Goal: Find specific fact: Find specific fact

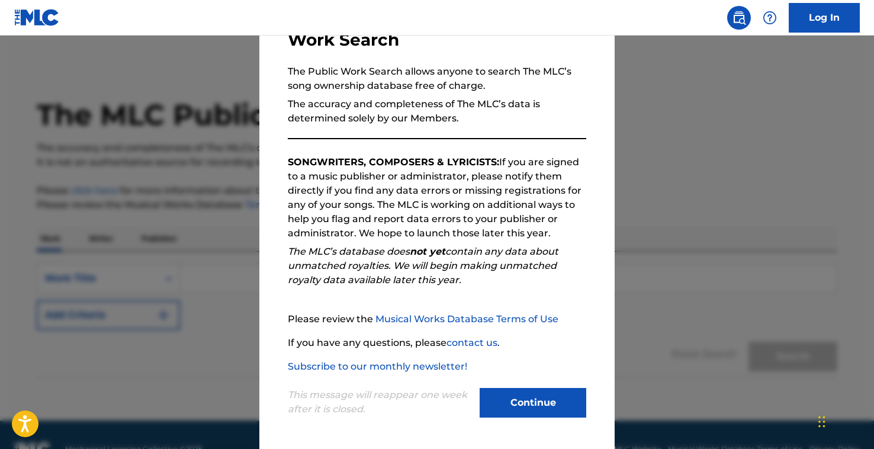
scroll to position [28, 0]
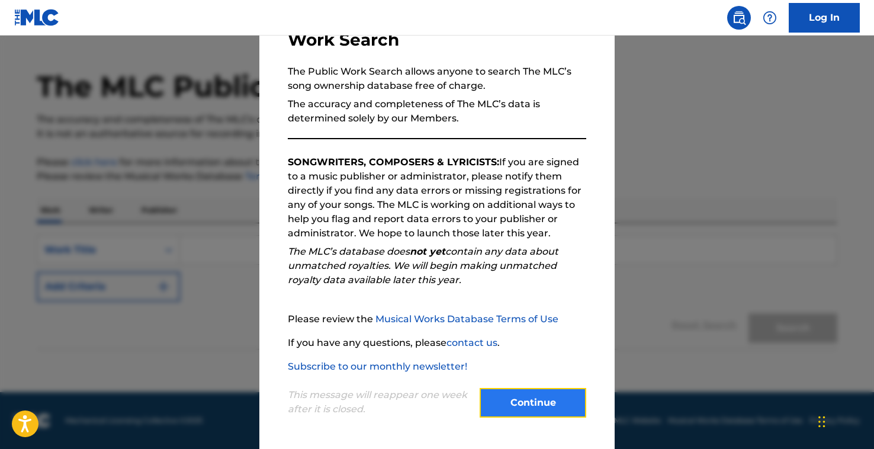
click at [540, 394] on button "Continue" at bounding box center [532, 403] width 107 height 30
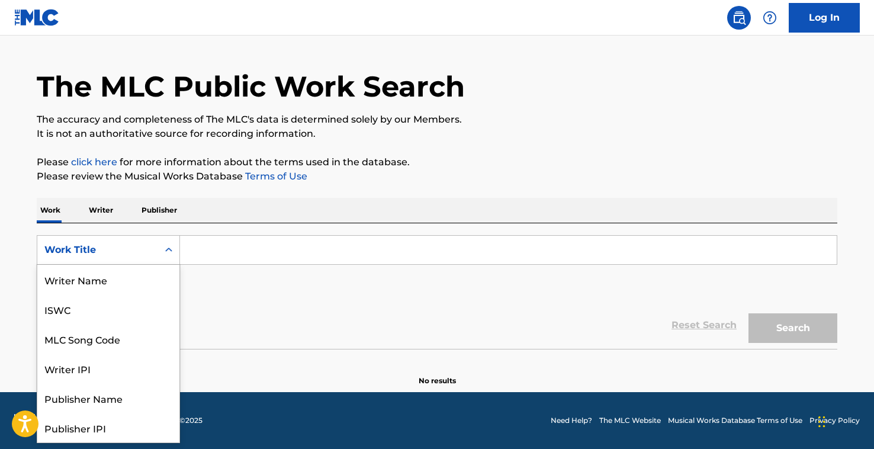
click at [162, 250] on div "Search Form" at bounding box center [168, 249] width 21 height 21
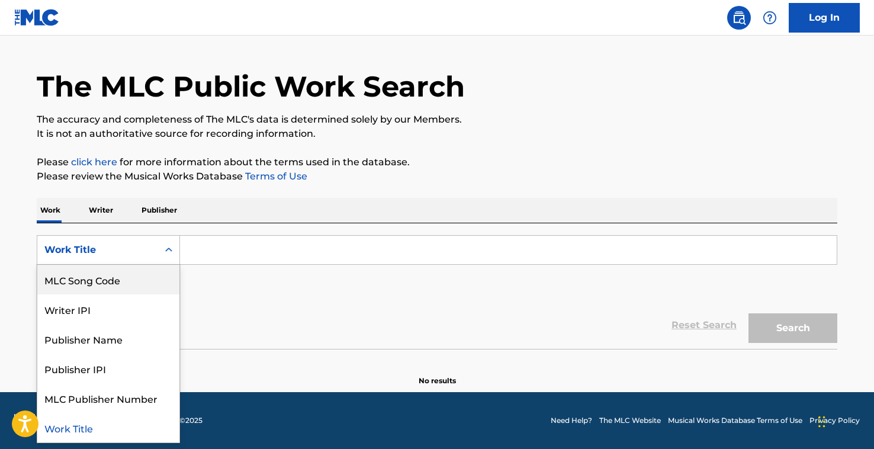
click at [246, 247] on input "Search Form" at bounding box center [508, 250] width 656 height 28
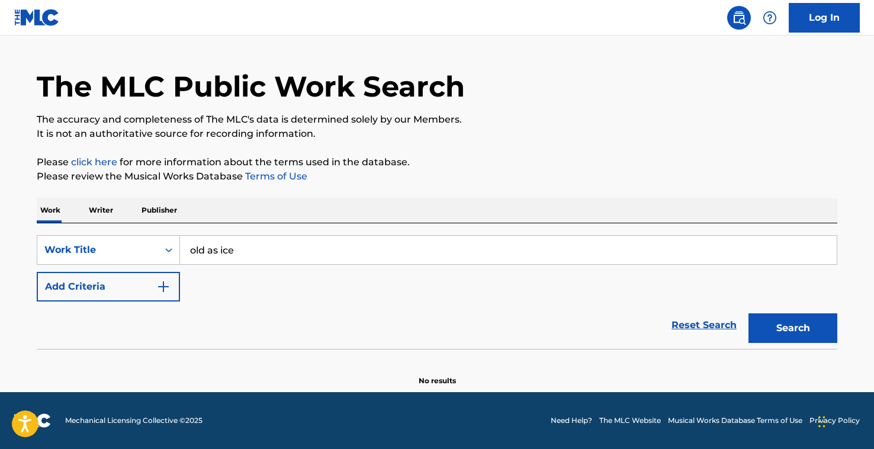
click at [748, 313] on button "Search" at bounding box center [792, 328] width 89 height 30
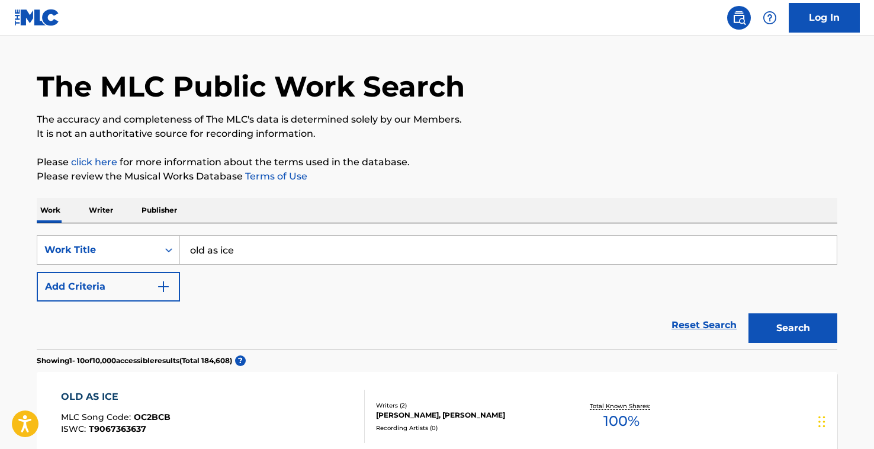
click at [193, 253] on input "old as ice" at bounding box center [508, 250] width 656 height 28
click at [190, 248] on input "old as ice" at bounding box center [508, 250] width 656 height 28
click at [808, 330] on button "Search" at bounding box center [792, 328] width 89 height 30
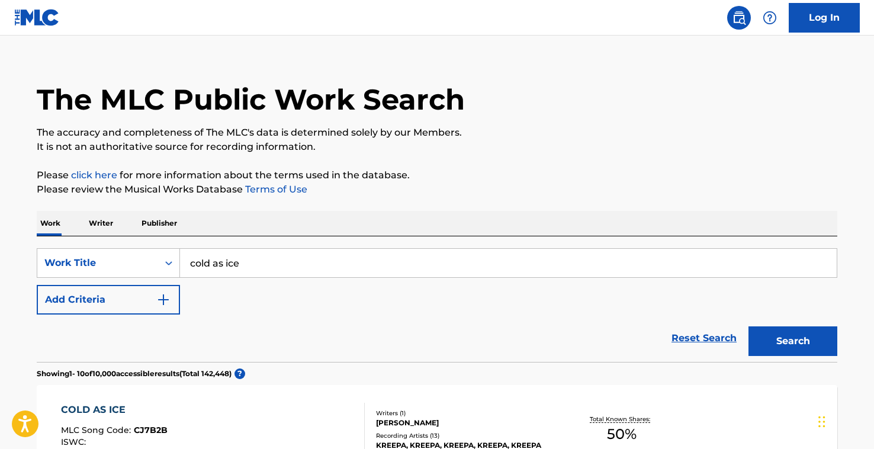
scroll to position [0, 0]
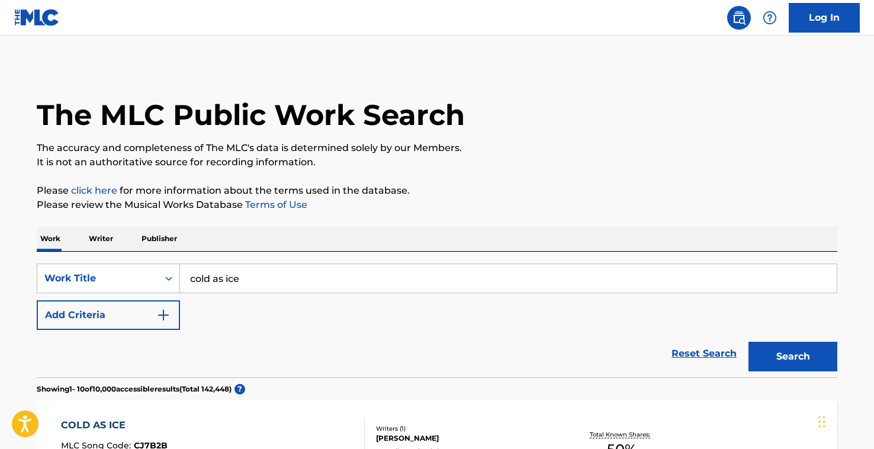
click at [334, 275] on input "cold as ice" at bounding box center [508, 278] width 656 height 28
click at [251, 279] on input "cold as ice" at bounding box center [508, 278] width 656 height 28
paste input "Cold as Ice Song by [PERSON_NAME]"
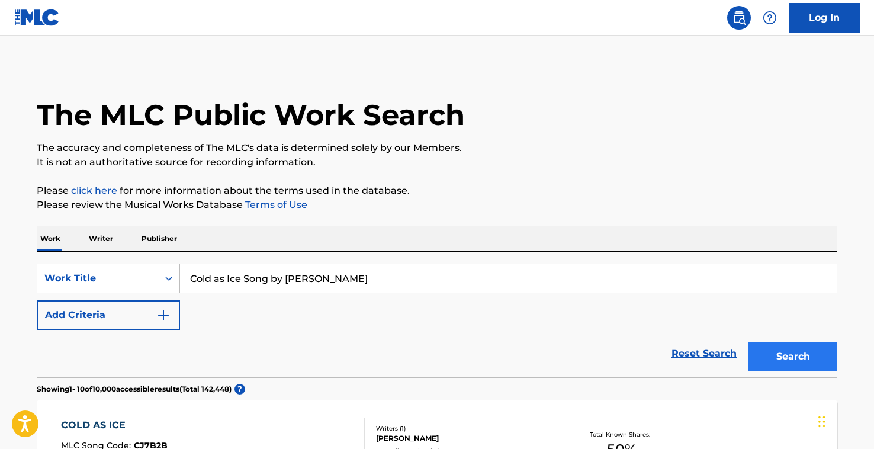
type input "Cold as Ice Song by [PERSON_NAME]"
click at [805, 355] on button "Search" at bounding box center [792, 356] width 89 height 30
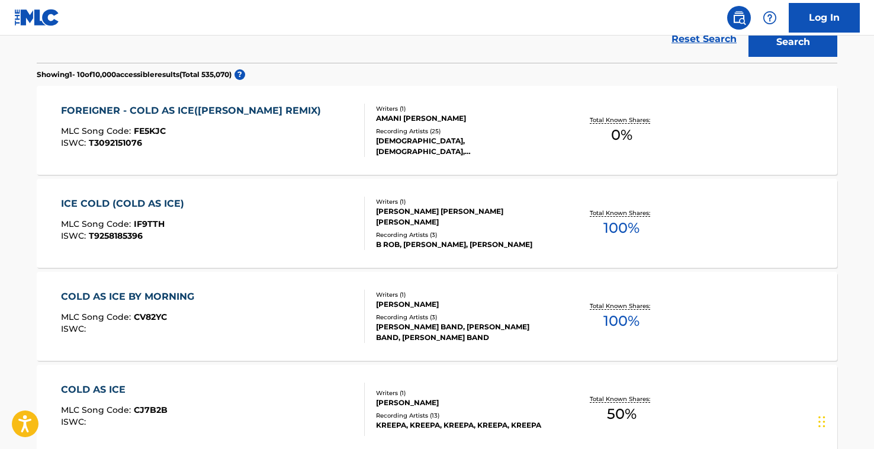
scroll to position [309, 0]
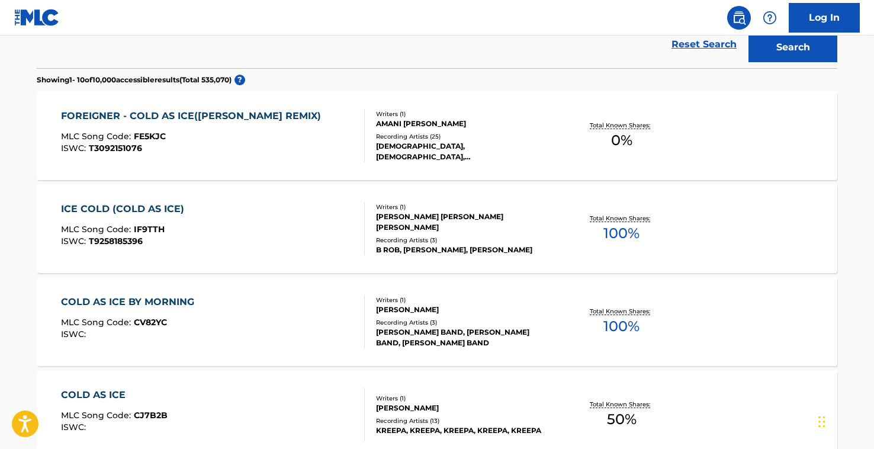
click at [217, 120] on div "FOREIGNER - COLD AS ICE([PERSON_NAME] REMIX)" at bounding box center [194, 116] width 266 height 14
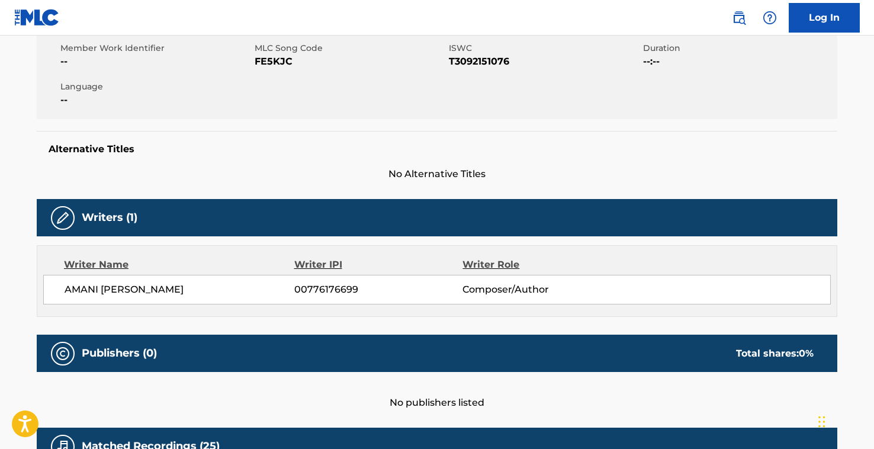
scroll to position [249, 0]
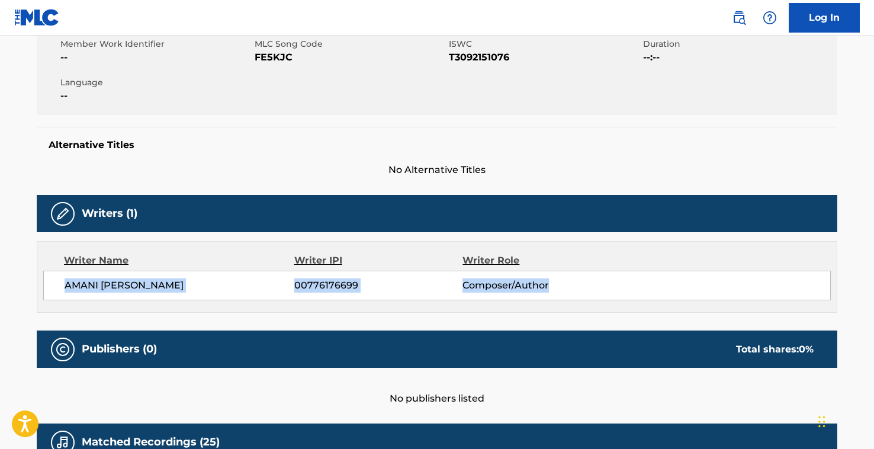
drag, startPoint x: 582, startPoint y: 287, endPoint x: 62, endPoint y: 278, distance: 519.7
click at [62, 278] on div "AMANI [PERSON_NAME] 00776176699 Composer/Author" at bounding box center [436, 285] width 787 height 30
copy div "AMANI [PERSON_NAME] 00776176699 Composer/Author"
